Goal: Find specific page/section: Find specific page/section

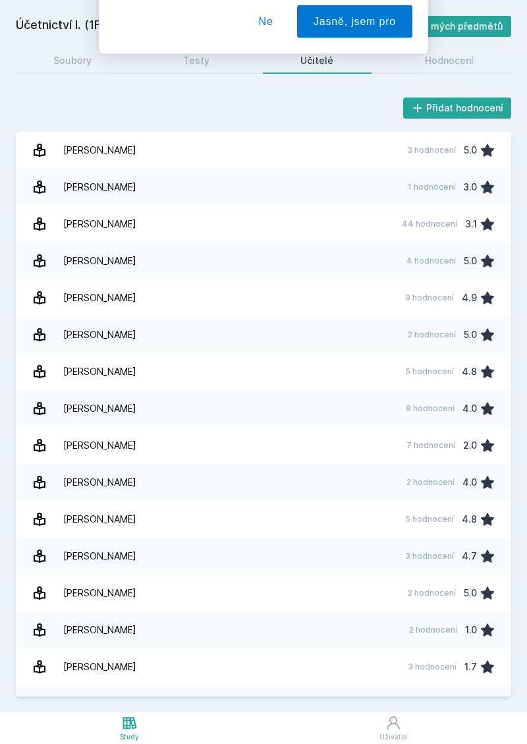
click at [268, 84] on button "Ne" at bounding box center [265, 85] width 47 height 33
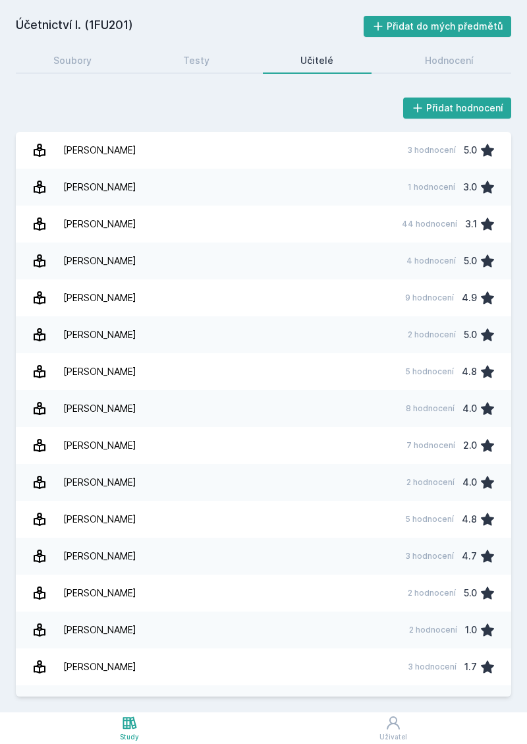
click at [57, 26] on h2 "Účetnictví I. (1FU201)" at bounding box center [190, 26] width 348 height 21
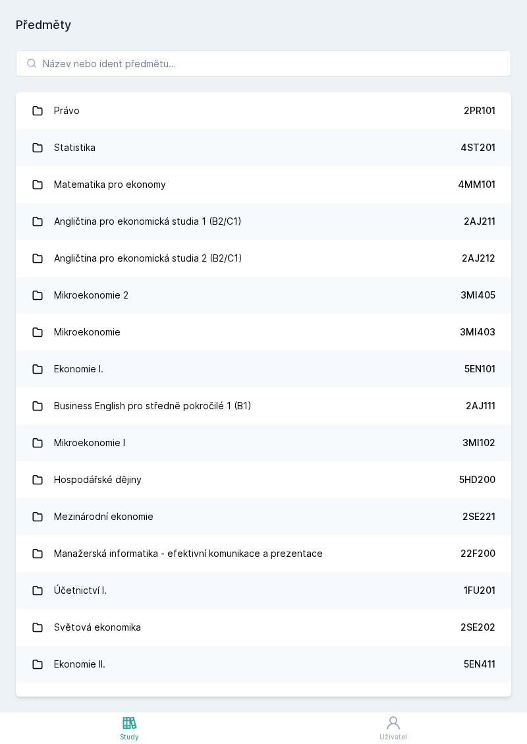
click at [439, 83] on div "Právo 2PR101 Statistika 4ST201 Matematika pro ekonomy 4MM101 Angličtina pro eko…" at bounding box center [263, 373] width 527 height 678
click at [445, 69] on input "search" at bounding box center [263, 63] width 495 height 26
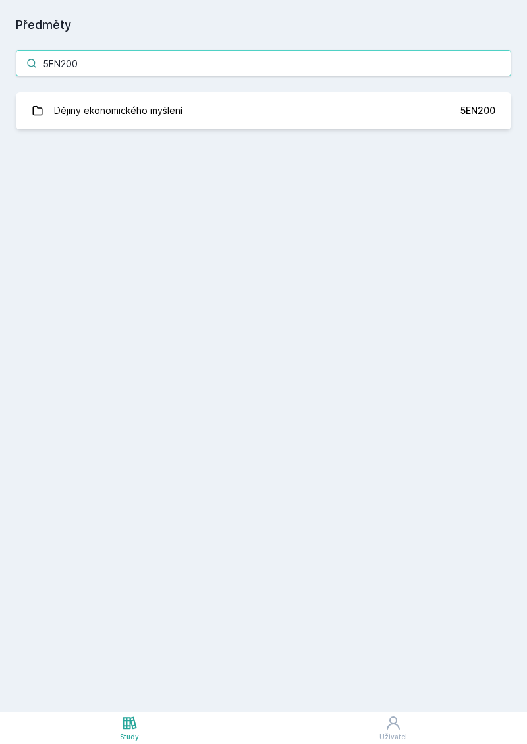
type input "5EN200"
click at [477, 115] on div "5EN200" at bounding box center [478, 110] width 35 height 13
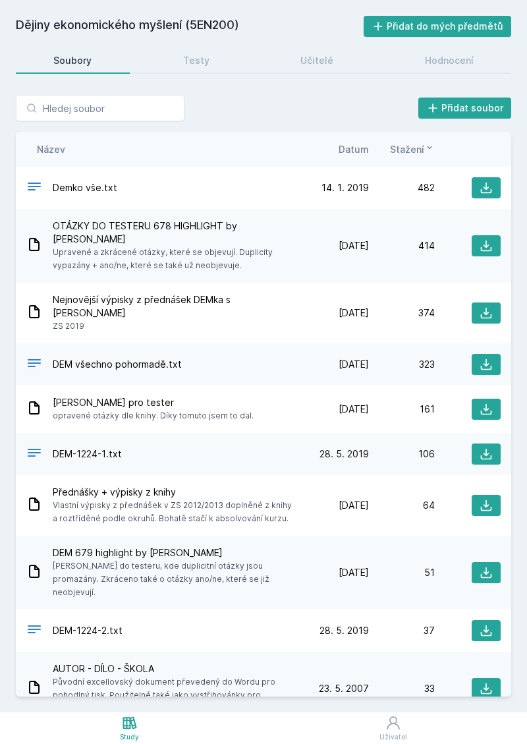
click at [482, 306] on icon at bounding box center [486, 312] width 13 height 13
